Goal: Browse casually

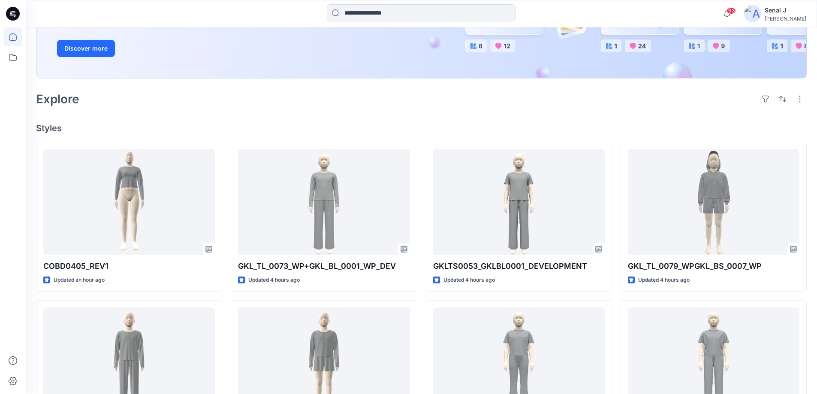
scroll to position [229, 0]
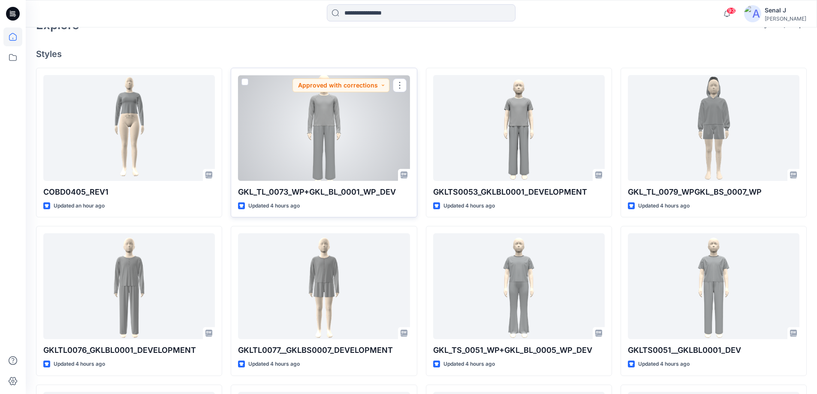
click at [316, 126] on div at bounding box center [324, 128] width 172 height 106
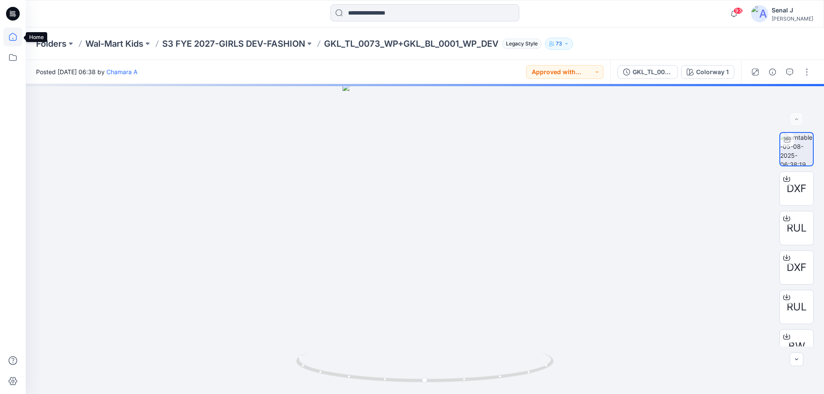
click at [19, 36] on icon at bounding box center [12, 36] width 19 height 19
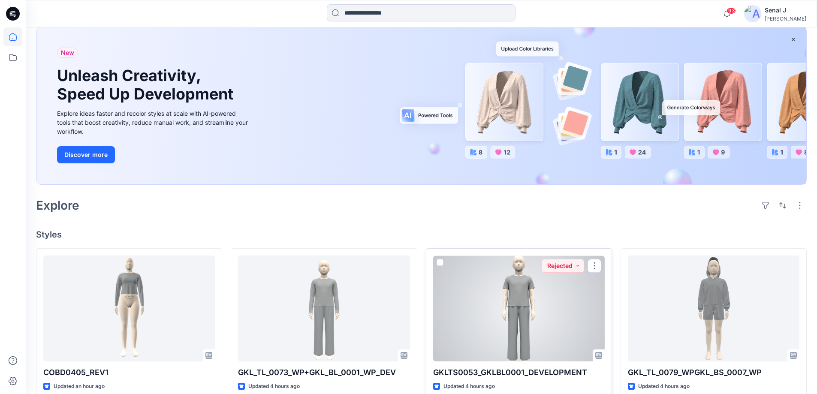
scroll to position [115, 0]
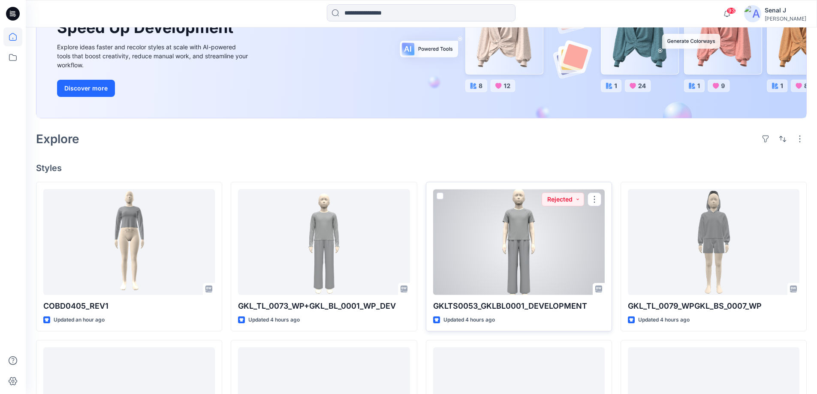
click at [534, 236] on div at bounding box center [519, 242] width 172 height 106
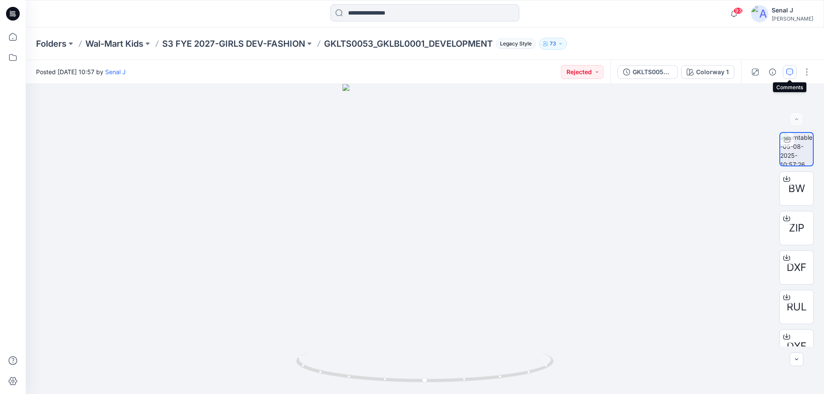
click at [788, 72] on icon "button" at bounding box center [789, 72] width 7 height 7
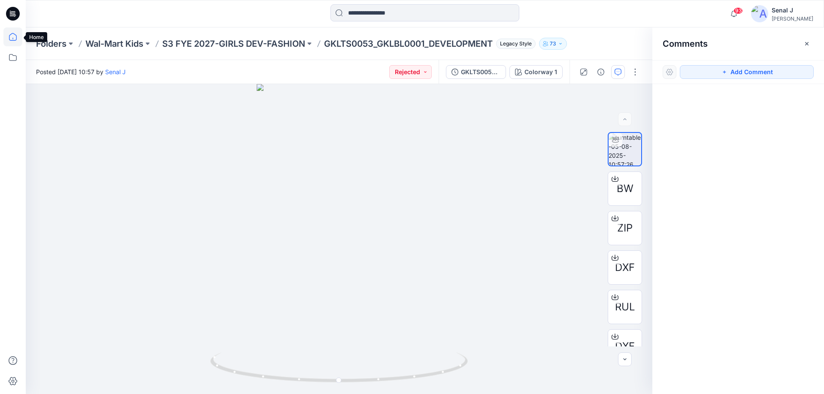
click at [15, 38] on icon at bounding box center [12, 36] width 19 height 19
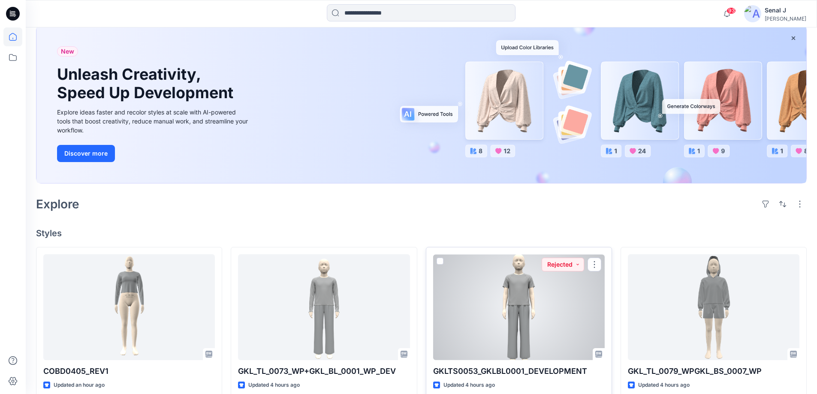
scroll to position [172, 0]
